Goal: Task Accomplishment & Management: Manage account settings

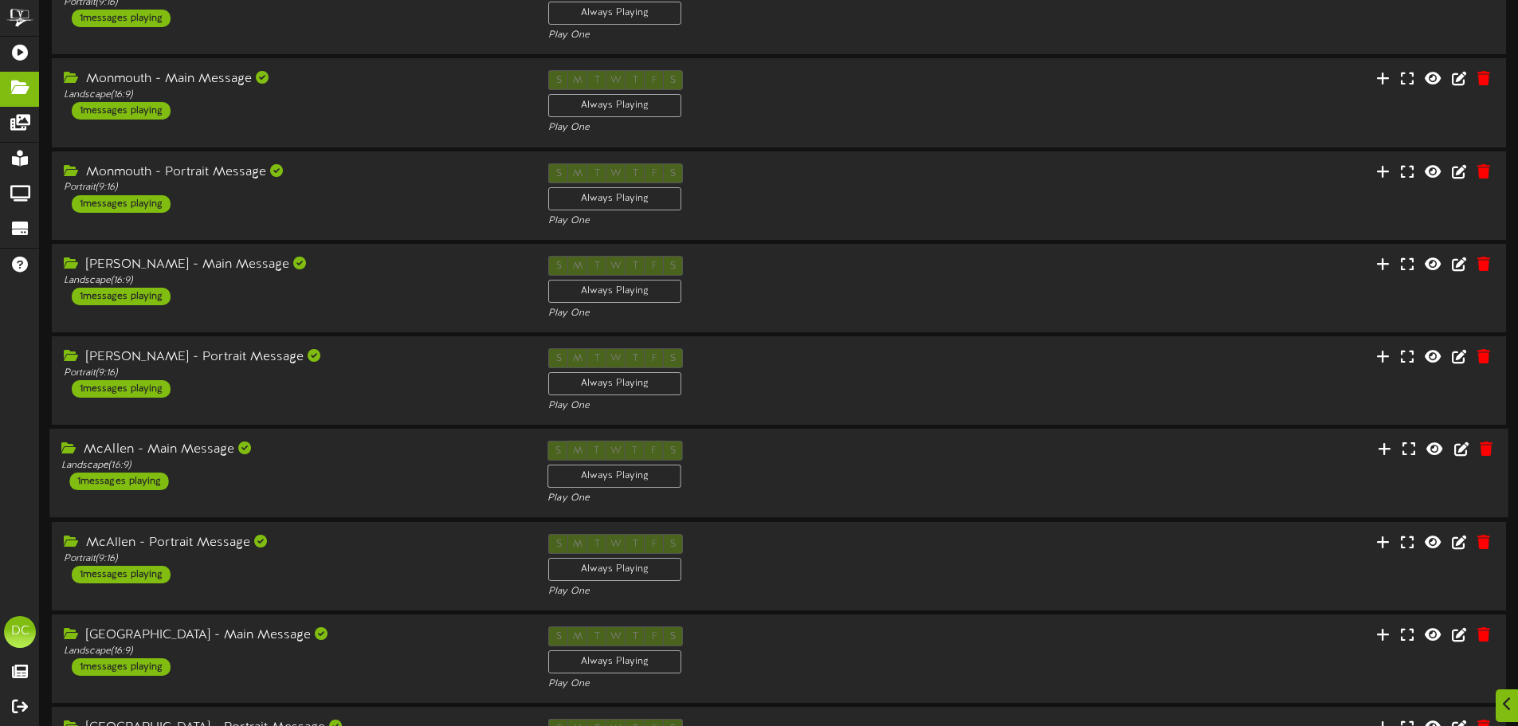
scroll to position [333, 0]
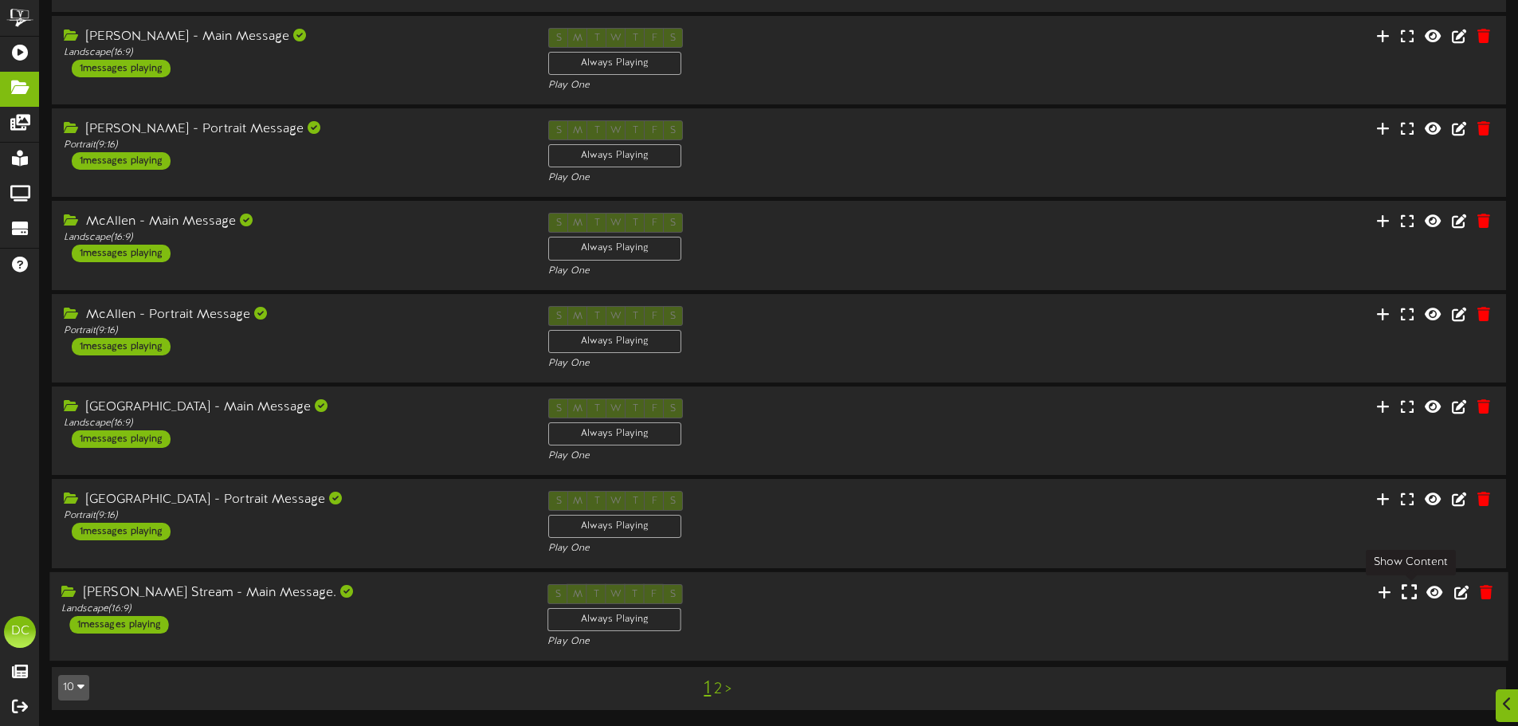
click at [1407, 594] on icon at bounding box center [1408, 591] width 15 height 18
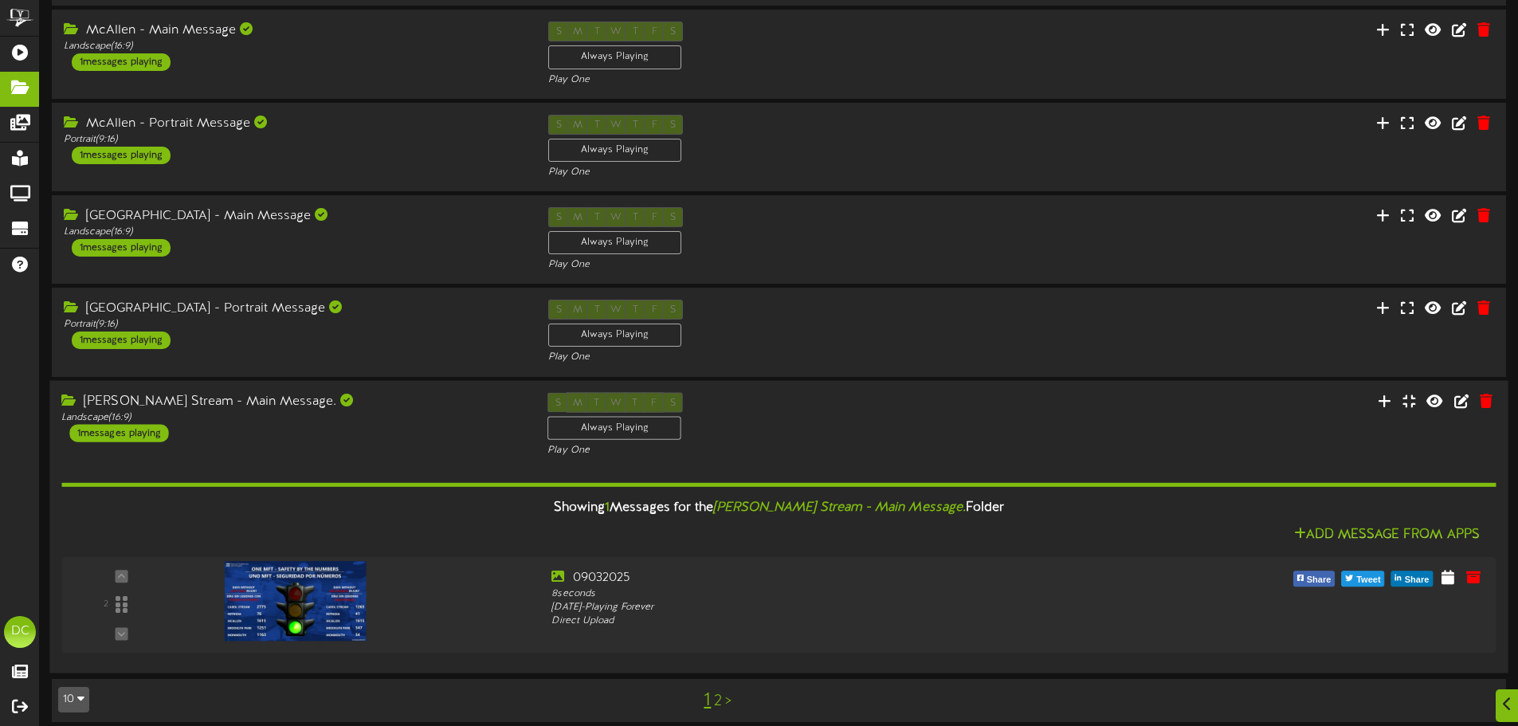
scroll to position [536, 0]
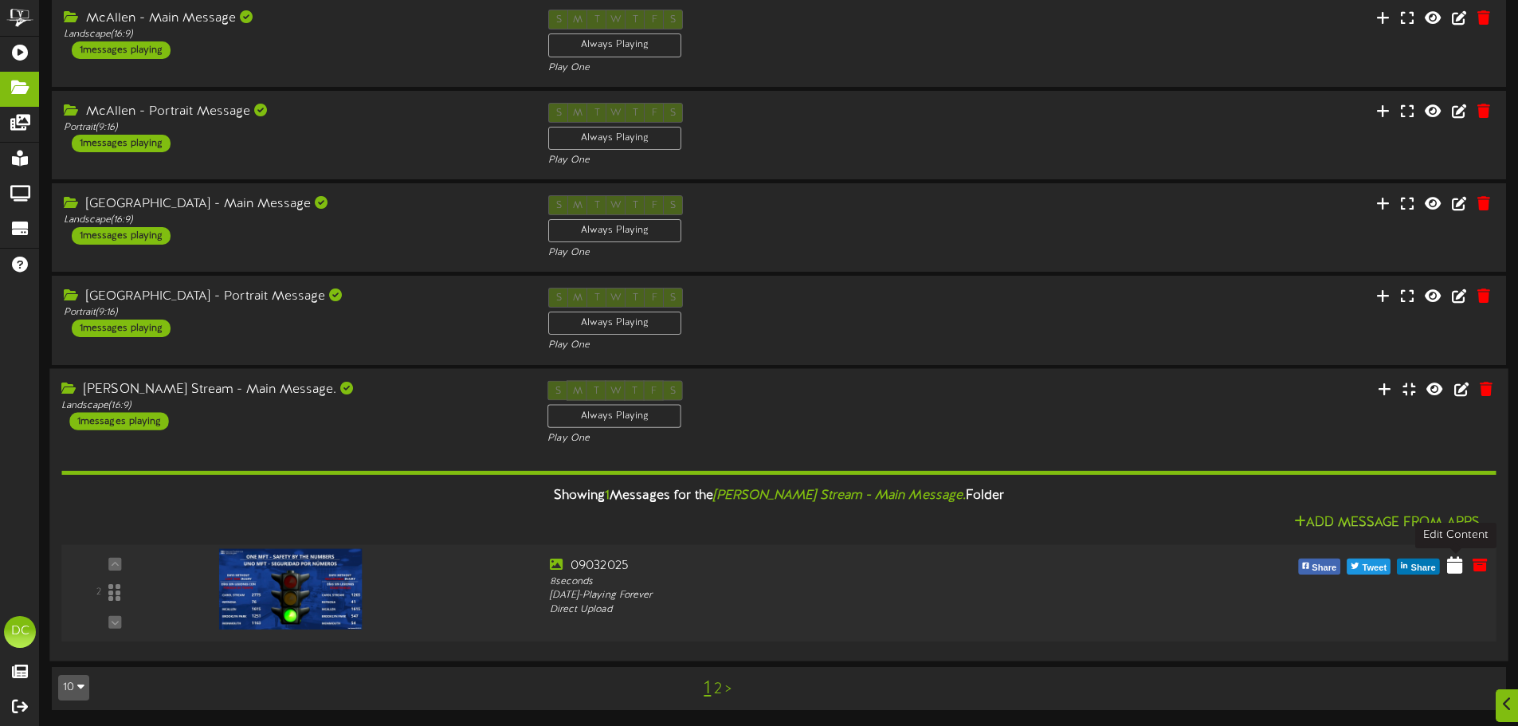
click at [1456, 572] on icon at bounding box center [1454, 564] width 15 height 18
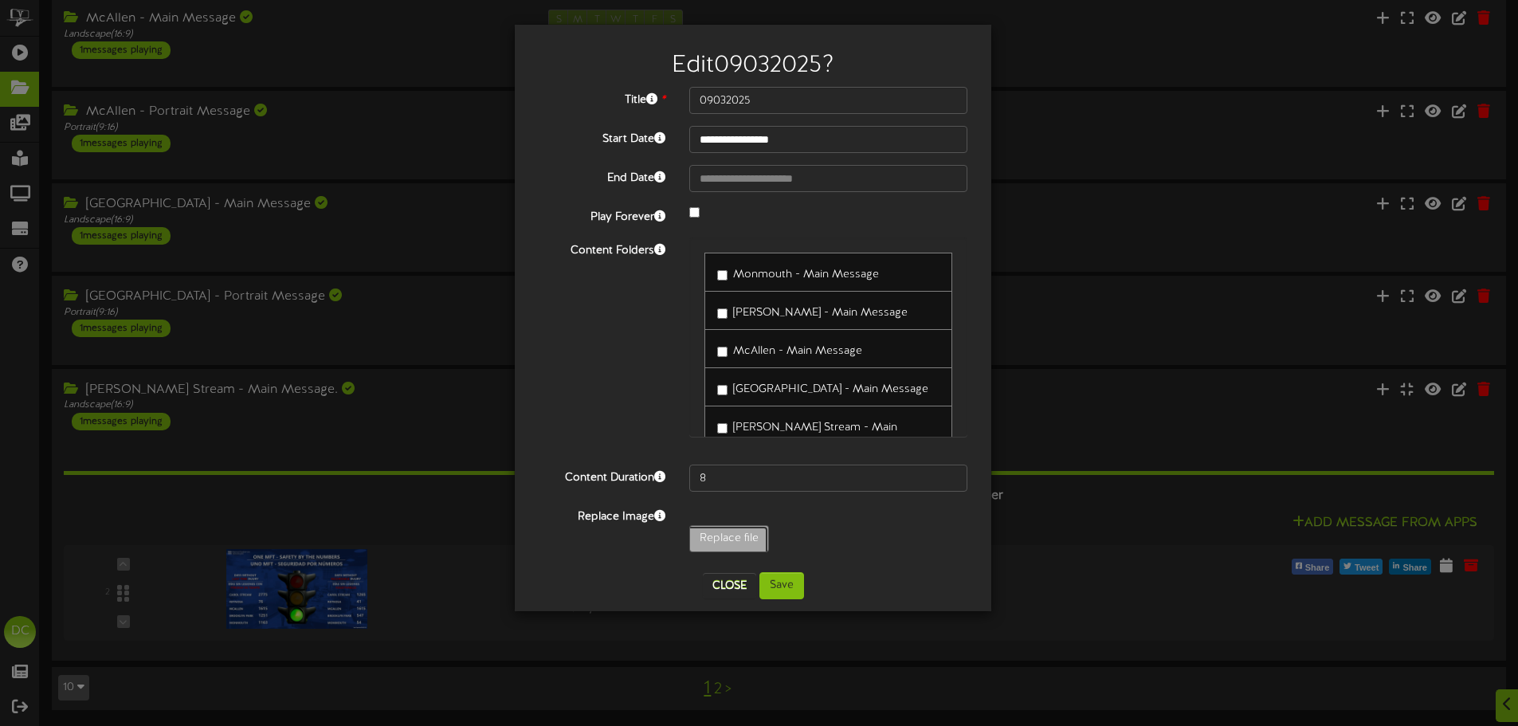
type input "**********"
type input "090525"
click at [801, 588] on button "Save" at bounding box center [781, 585] width 45 height 27
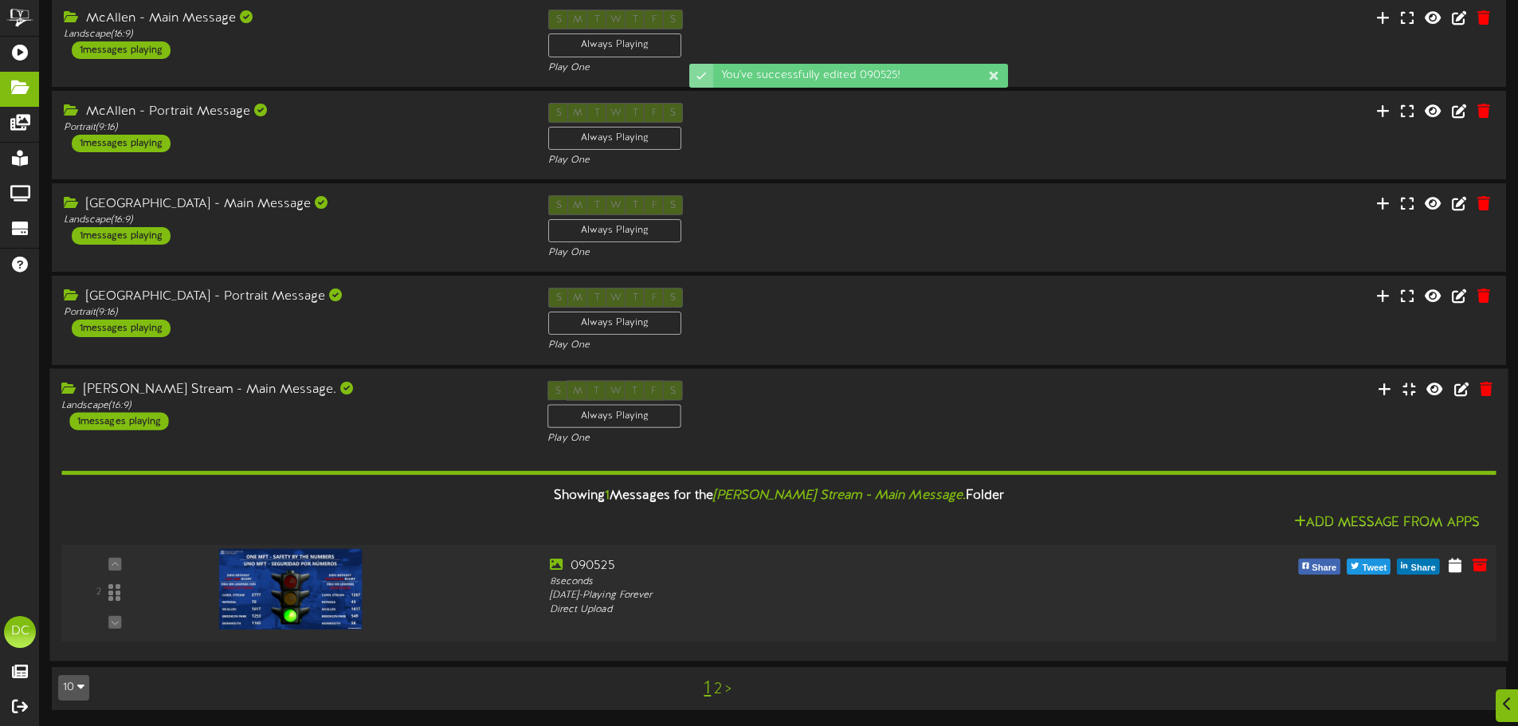
click at [322, 599] on img at bounding box center [290, 588] width 143 height 80
